Goal: Communication & Community: Answer question/provide support

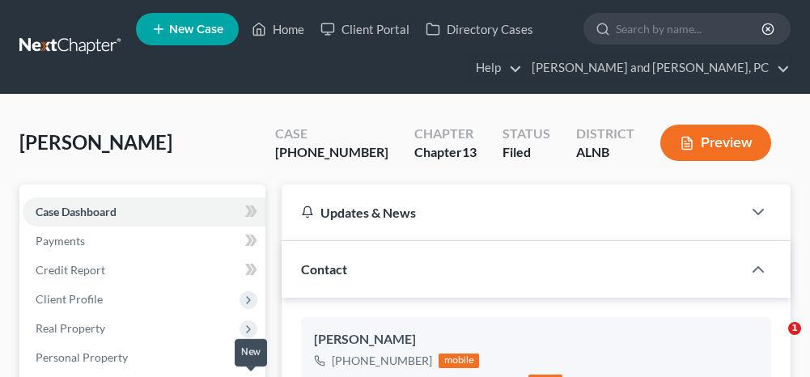
select select "0"
click at [288, 29] on link "Home" at bounding box center [278, 29] width 69 height 29
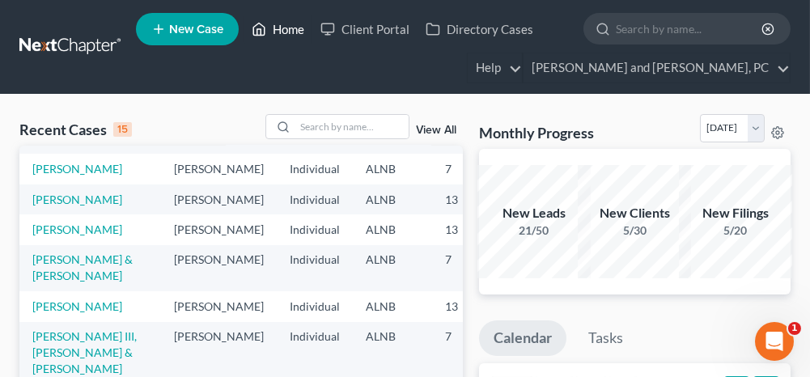
scroll to position [405, 0]
click at [38, 223] on link "[PERSON_NAME]" at bounding box center [77, 230] width 90 height 14
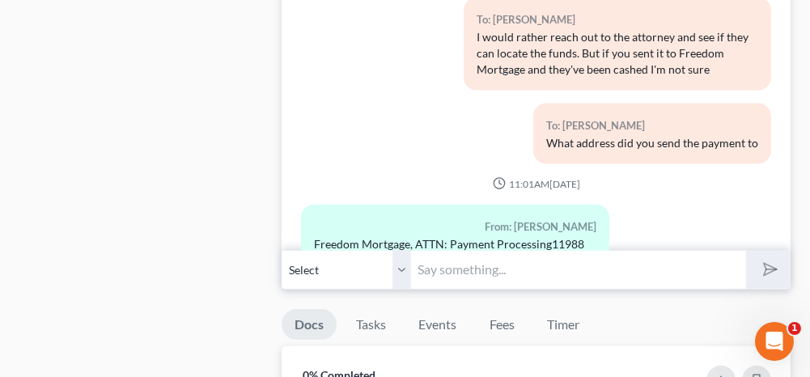
scroll to position [1781, 0]
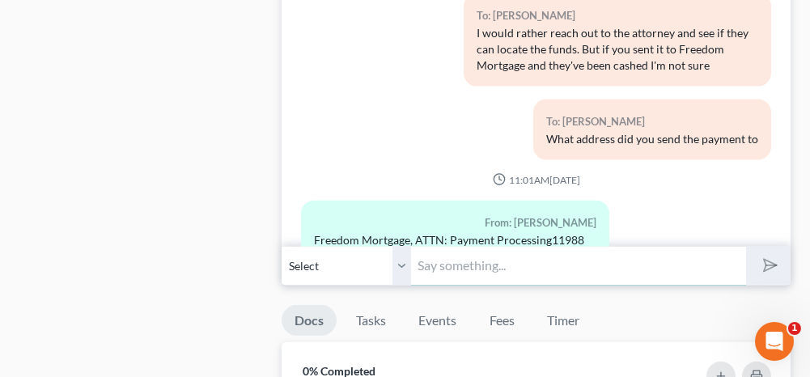
click at [485, 246] on input "text" at bounding box center [578, 266] width 334 height 40
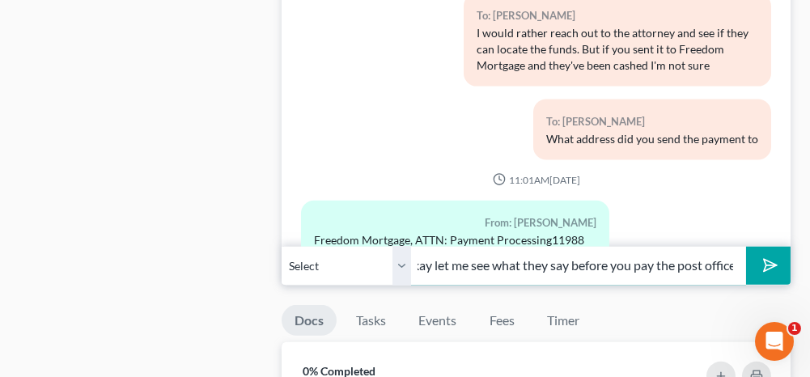
scroll to position [0, 23]
type input "Okay let me see what they say before you pay the post office"
click at [763, 256] on icon "submit" at bounding box center [767, 265] width 23 height 23
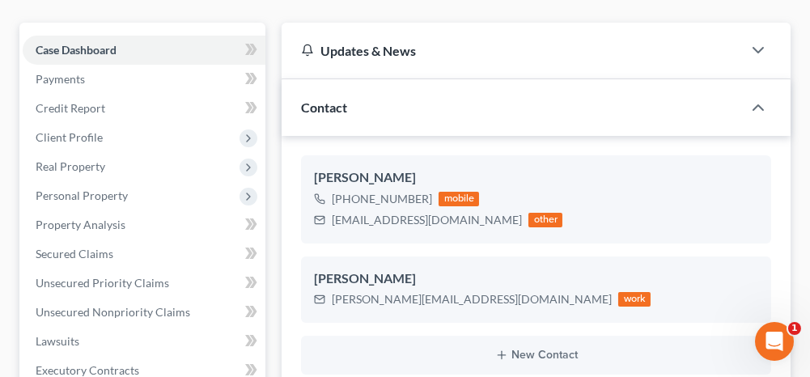
scroll to position [0, 0]
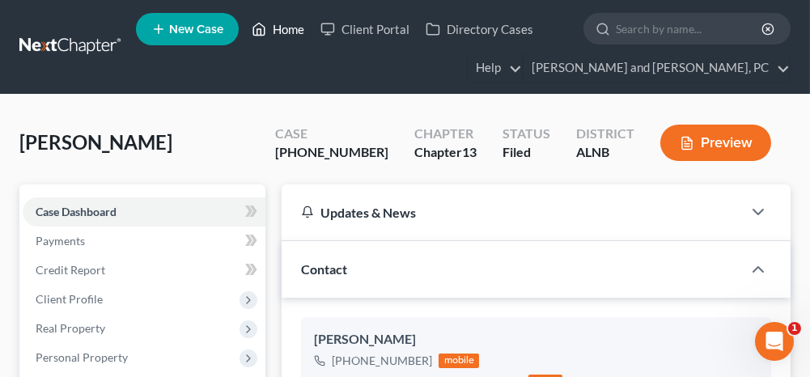
click at [284, 32] on link "Home" at bounding box center [278, 29] width 69 height 29
